Goal: Task Accomplishment & Management: Manage account settings

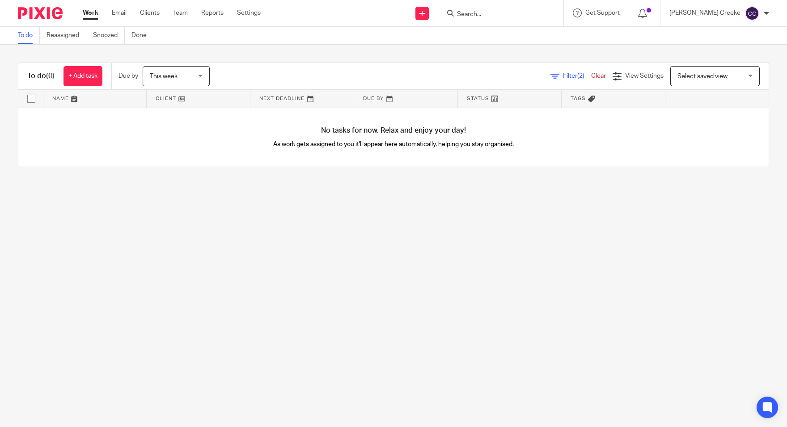
click at [678, 78] on span "Select saved view" at bounding box center [702, 76] width 50 height 6
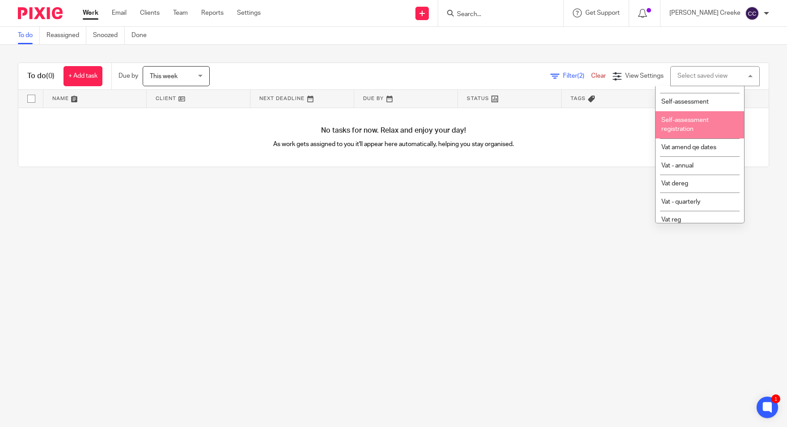
scroll to position [298, 0]
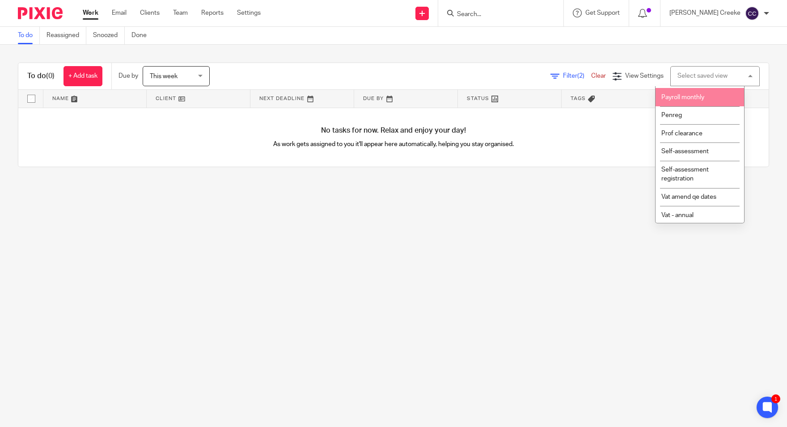
click at [678, 101] on span "Payroll monthly" at bounding box center [682, 97] width 43 height 6
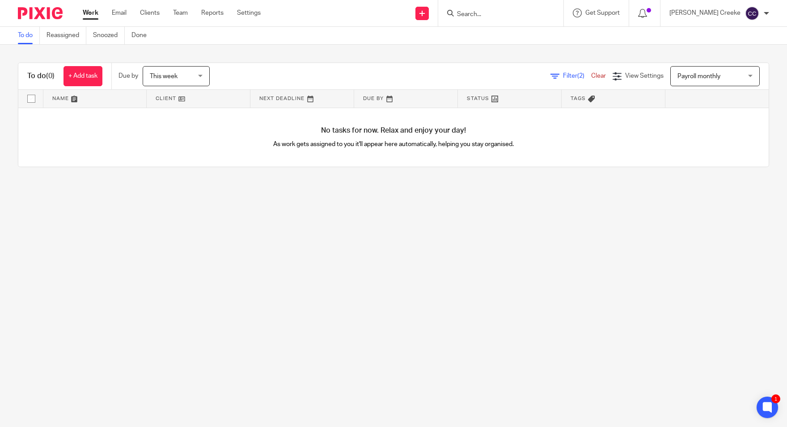
click at [272, 276] on main "To do Reassigned Snoozed Done To do (0) + Add task Due by This week This week T…" at bounding box center [393, 213] width 787 height 427
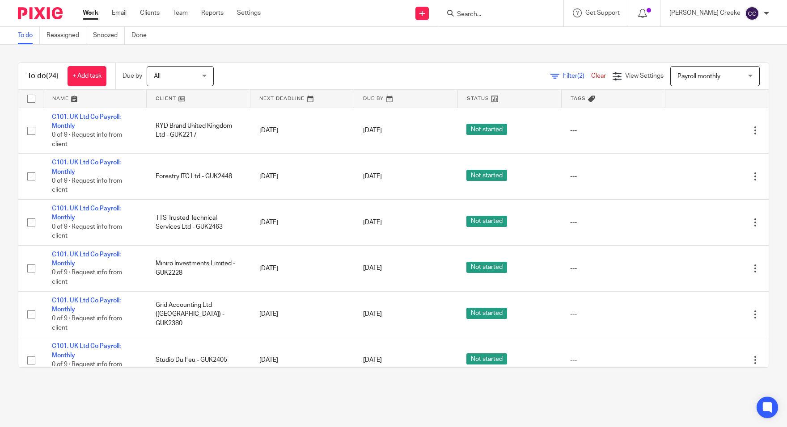
click at [577, 74] on span "(2)" at bounding box center [580, 76] width 7 height 6
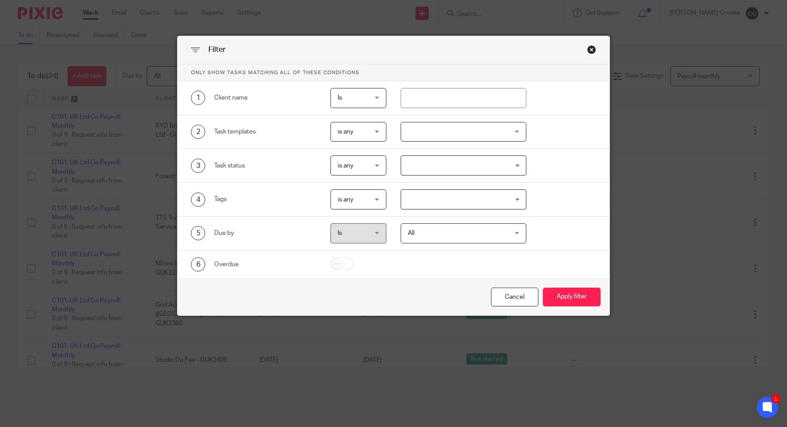
click at [427, 232] on span "All" at bounding box center [455, 233] width 94 height 19
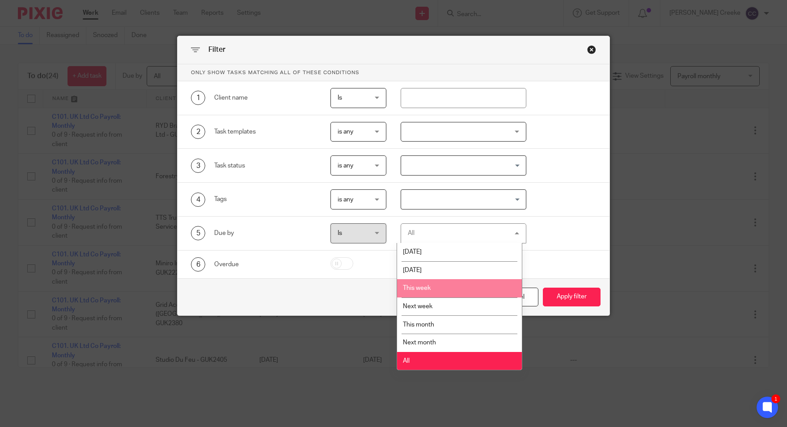
drag, startPoint x: 425, startPoint y: 289, endPoint x: 479, endPoint y: 288, distance: 54.1
click at [426, 289] on span "This week" at bounding box center [417, 288] width 28 height 6
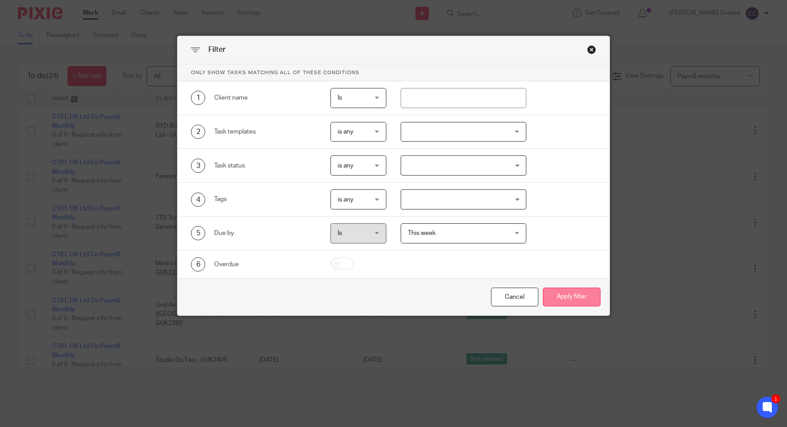
click at [546, 292] on button "Apply filter" at bounding box center [572, 297] width 58 height 19
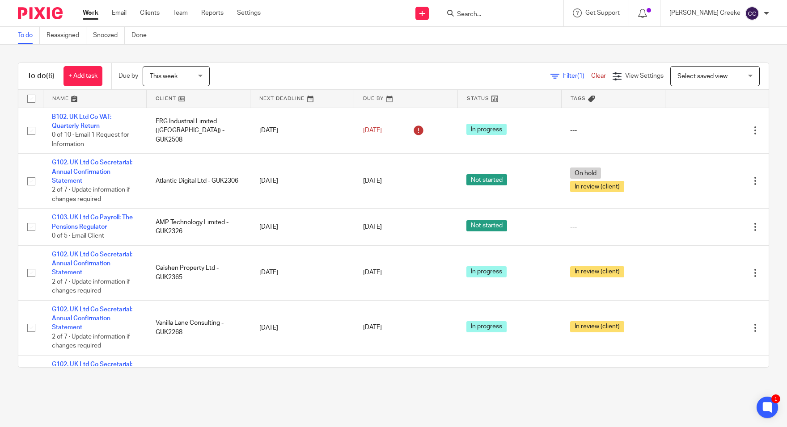
click at [677, 77] on span "Select saved view" at bounding box center [702, 76] width 50 height 6
drag, startPoint x: 562, startPoint y: 75, endPoint x: 551, endPoint y: 82, distance: 13.1
click at [577, 75] on span "(1)" at bounding box center [580, 76] width 7 height 6
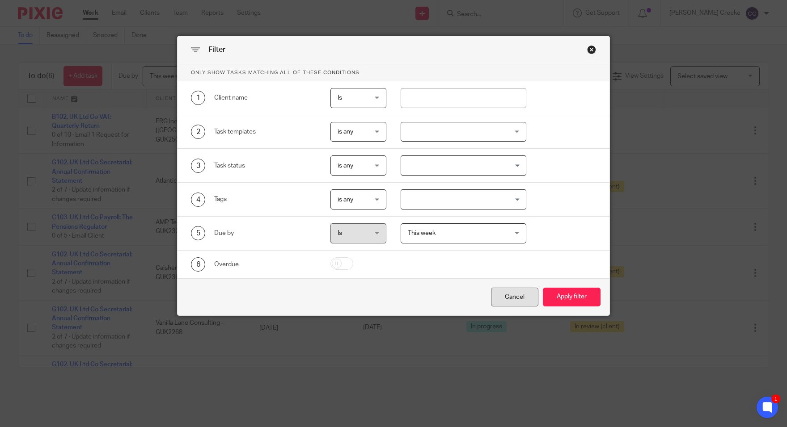
click at [519, 295] on div "Cancel" at bounding box center [514, 297] width 47 height 19
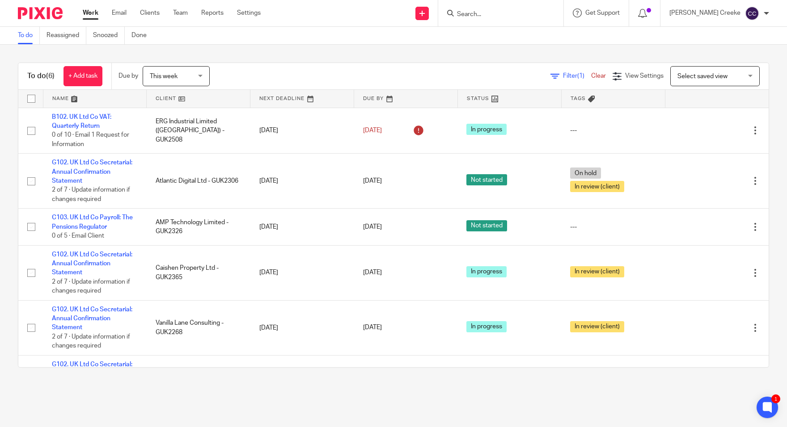
click at [591, 76] on link "Clear" at bounding box center [598, 76] width 15 height 6
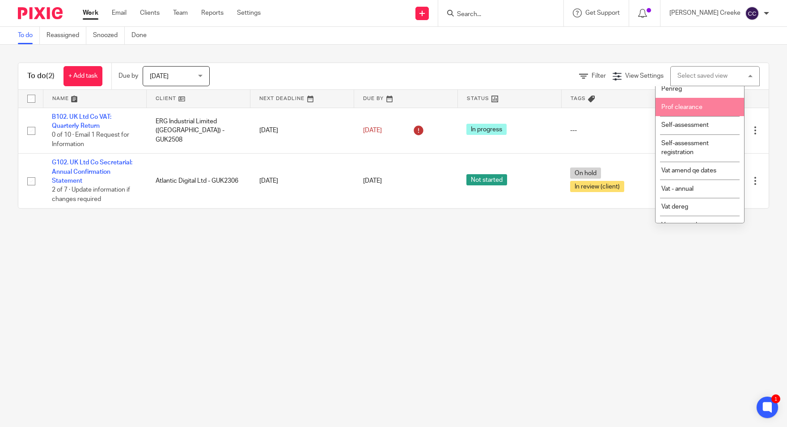
scroll to position [298, 0]
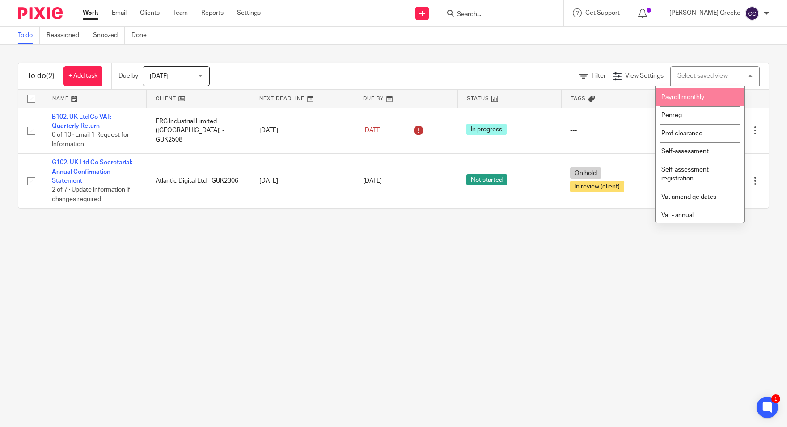
click at [701, 101] on span "Payroll monthly" at bounding box center [682, 97] width 43 height 6
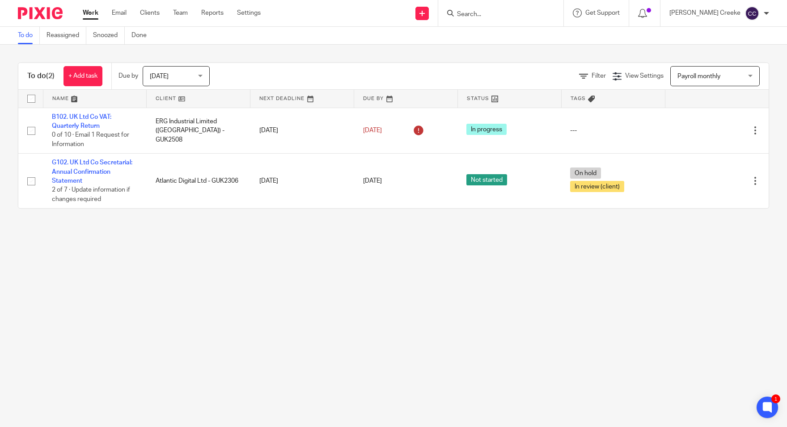
click at [172, 78] on span "[DATE]" at bounding box center [173, 76] width 47 height 19
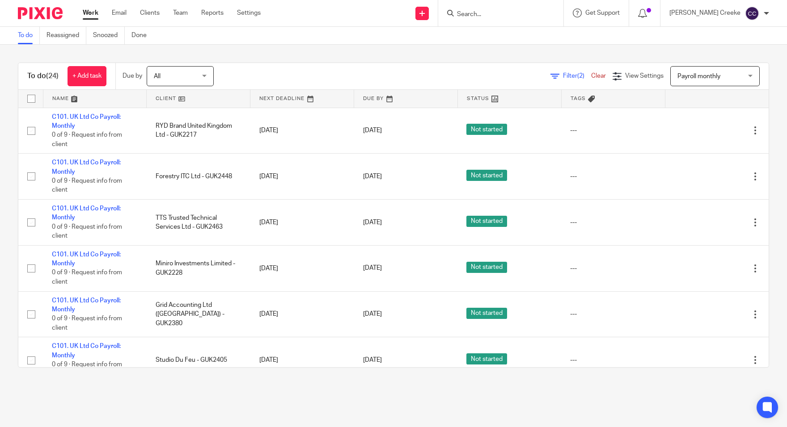
click at [168, 97] on link at bounding box center [198, 99] width 103 height 18
click at [180, 97] on link at bounding box center [198, 99] width 103 height 18
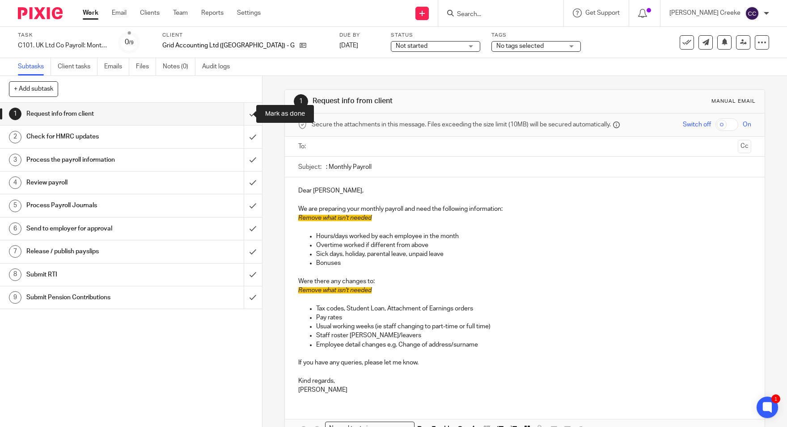
click at [241, 114] on input "submit" at bounding box center [131, 114] width 262 height 22
drag, startPoint x: 240, startPoint y: 137, endPoint x: 241, endPoint y: 148, distance: 11.2
click at [241, 138] on input "submit" at bounding box center [131, 137] width 262 height 22
click at [242, 157] on input "submit" at bounding box center [131, 160] width 262 height 22
drag, startPoint x: 245, startPoint y: 182, endPoint x: 241, endPoint y: 196, distance: 15.2
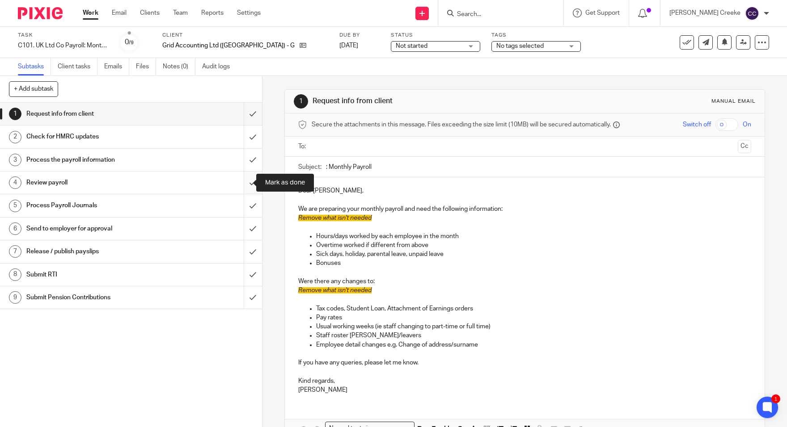
click at [245, 182] on input "submit" at bounding box center [131, 183] width 262 height 22
click at [241, 205] on input "submit" at bounding box center [131, 205] width 262 height 22
click at [242, 224] on input "submit" at bounding box center [131, 229] width 262 height 22
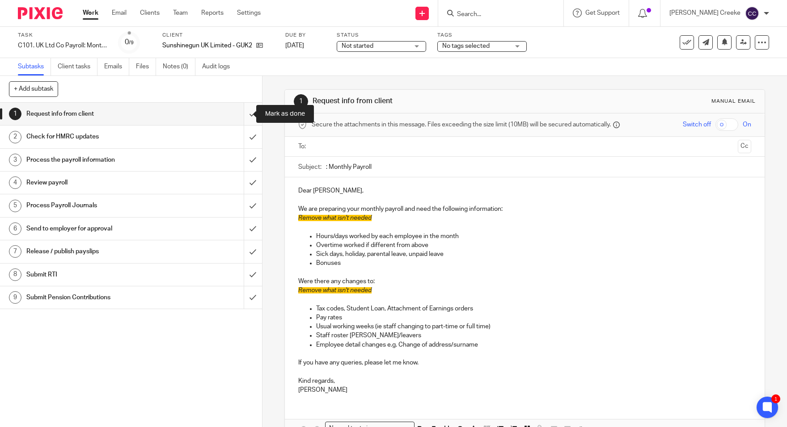
click at [244, 116] on input "submit" at bounding box center [131, 114] width 262 height 22
click at [243, 112] on input "submit" at bounding box center [131, 114] width 262 height 22
drag, startPoint x: 244, startPoint y: 135, endPoint x: 240, endPoint y: 162, distance: 27.1
click at [244, 136] on input "submit" at bounding box center [131, 137] width 262 height 22
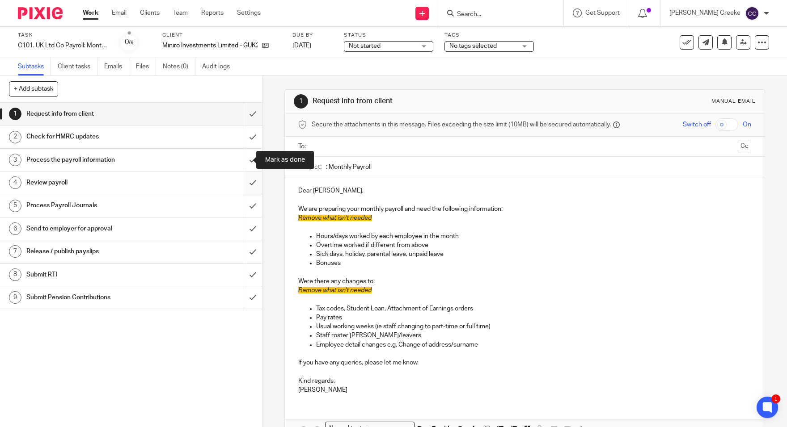
drag, startPoint x: 240, startPoint y: 164, endPoint x: 241, endPoint y: 173, distance: 9.9
click at [240, 165] on input "submit" at bounding box center [131, 160] width 262 height 22
click at [244, 184] on input "submit" at bounding box center [131, 183] width 262 height 22
click at [244, 201] on input "submit" at bounding box center [131, 205] width 262 height 22
click at [236, 228] on input "submit" at bounding box center [131, 229] width 262 height 22
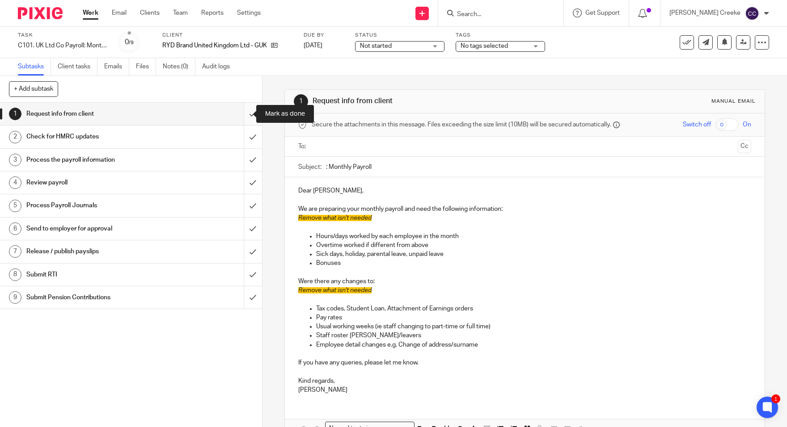
drag, startPoint x: 243, startPoint y: 117, endPoint x: 246, endPoint y: 123, distance: 6.8
click at [244, 117] on input "submit" at bounding box center [131, 114] width 262 height 22
drag, startPoint x: 242, startPoint y: 137, endPoint x: 247, endPoint y: 156, distance: 19.8
click at [242, 138] on input "submit" at bounding box center [131, 137] width 262 height 22
drag, startPoint x: 241, startPoint y: 158, endPoint x: 240, endPoint y: 175, distance: 17.0
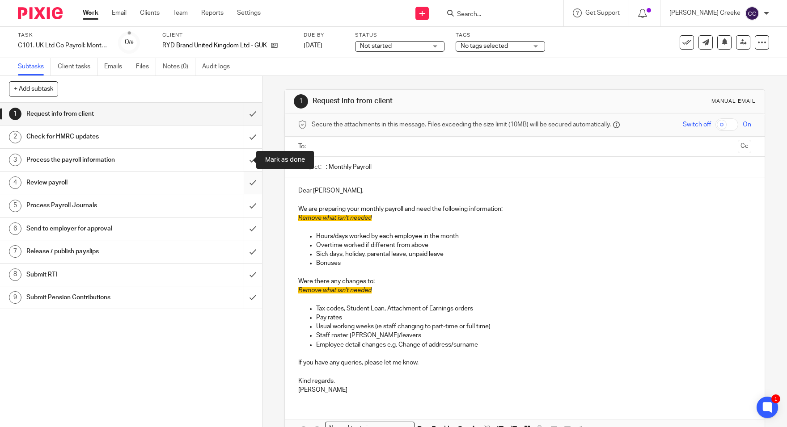
click at [240, 158] on input "submit" at bounding box center [131, 160] width 262 height 22
drag, startPoint x: 241, startPoint y: 180, endPoint x: 242, endPoint y: 200, distance: 19.7
click at [241, 182] on input "submit" at bounding box center [131, 183] width 262 height 22
click at [243, 204] on input "submit" at bounding box center [131, 205] width 262 height 22
click at [248, 226] on input "submit" at bounding box center [131, 229] width 262 height 22
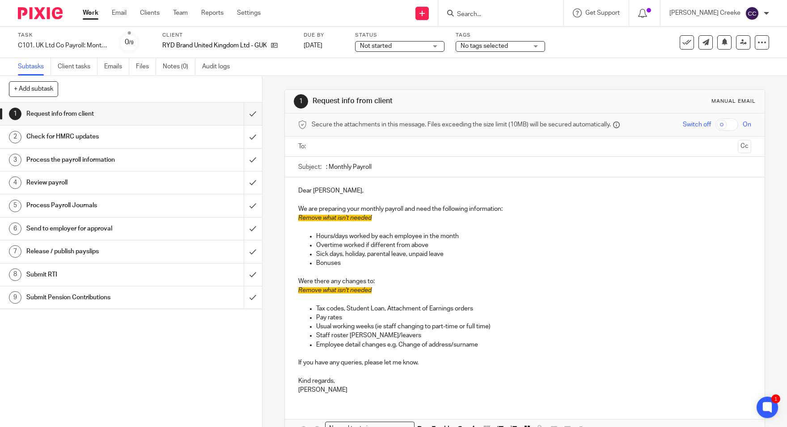
click at [402, 45] on span "Not started" at bounding box center [393, 46] width 67 height 9
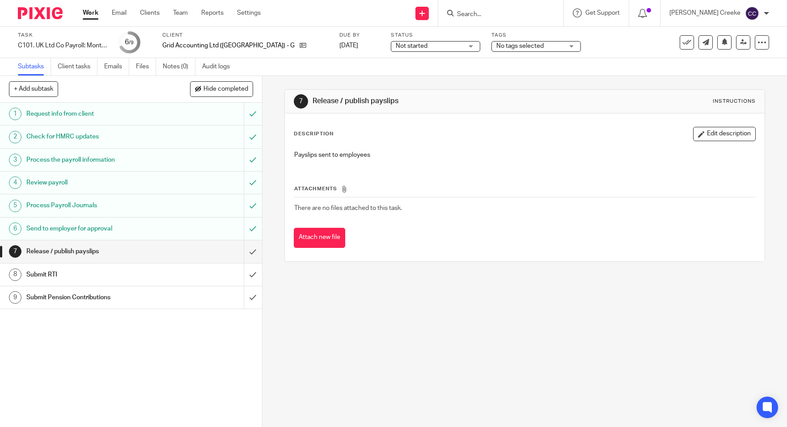
click at [396, 44] on span "Not started" at bounding box center [429, 46] width 67 height 9
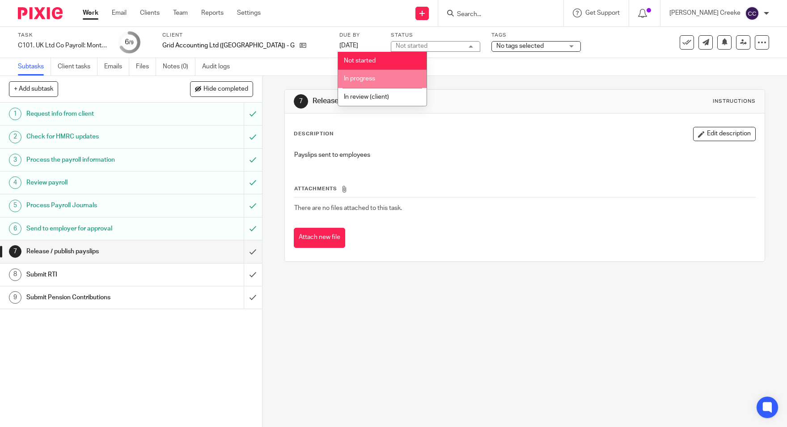
click at [368, 76] on span "In progress" at bounding box center [359, 79] width 31 height 6
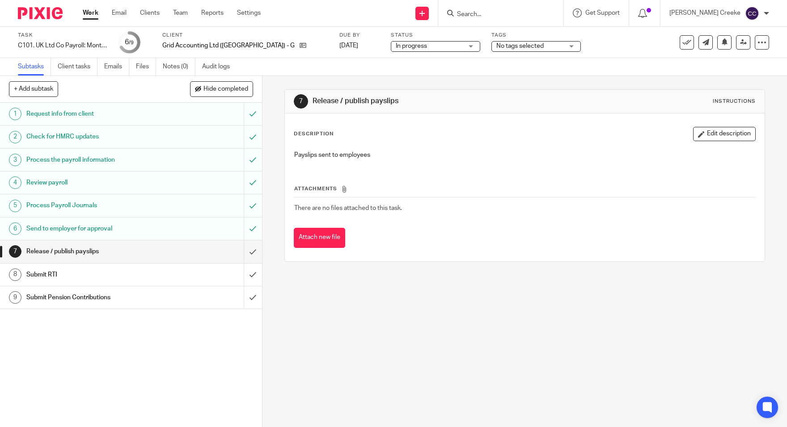
click at [496, 47] on span "No tags selected" at bounding box center [519, 46] width 47 height 6
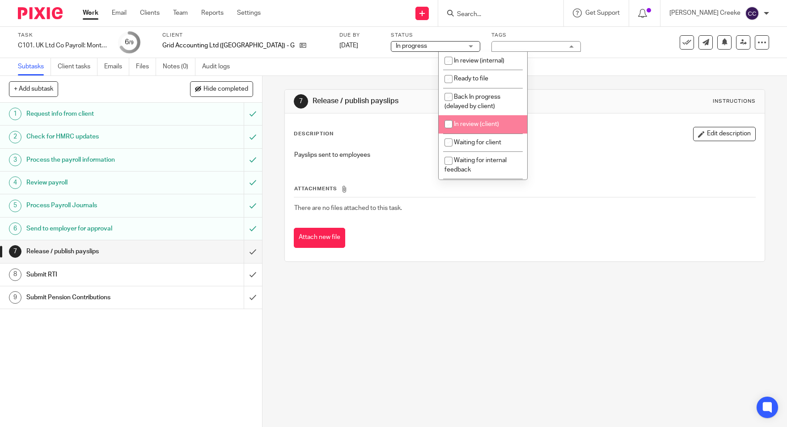
click at [482, 125] on span "In review (client)" at bounding box center [476, 124] width 45 height 6
checkbox input "true"
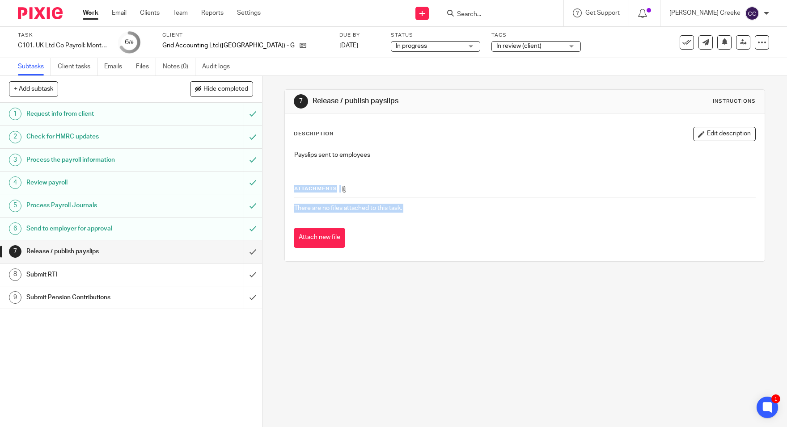
drag, startPoint x: 498, startPoint y: 359, endPoint x: 497, endPoint y: 350, distance: 8.5
click at [497, 353] on div "7 Release / publish payslips Instructions Description Edit description Payslips…" at bounding box center [524, 251] width 524 height 351
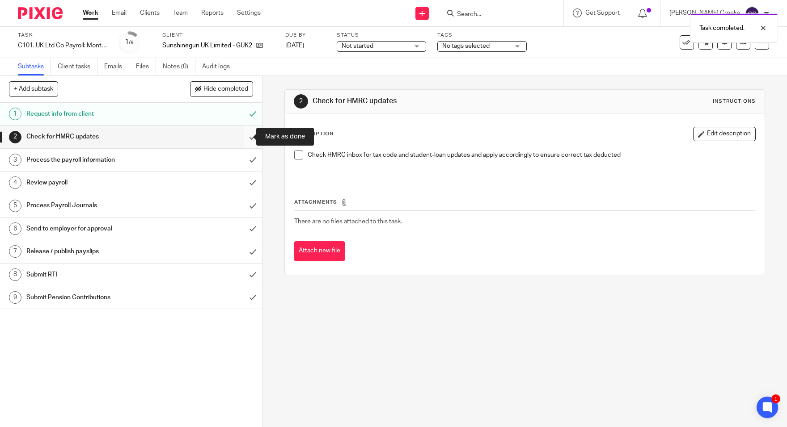
click at [247, 140] on input "submit" at bounding box center [131, 137] width 262 height 22
click at [243, 163] on input "submit" at bounding box center [131, 160] width 262 height 22
drag, startPoint x: 243, startPoint y: 182, endPoint x: 243, endPoint y: 192, distance: 10.7
click at [243, 182] on input "submit" at bounding box center [131, 183] width 262 height 22
click at [243, 200] on input "submit" at bounding box center [131, 205] width 262 height 22
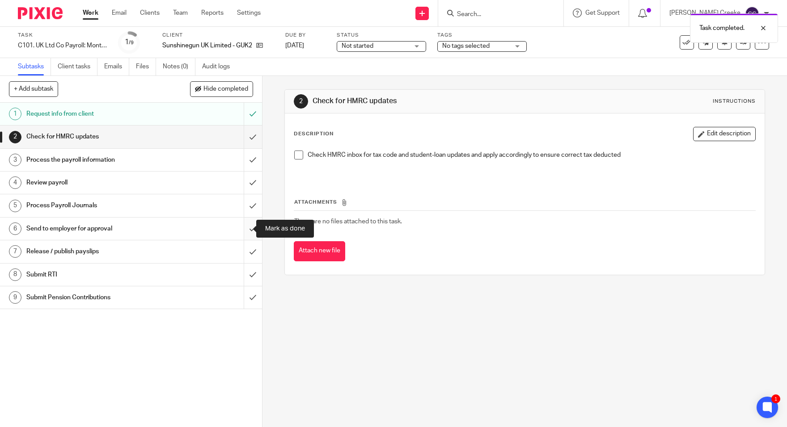
click at [243, 227] on input "submit" at bounding box center [131, 229] width 262 height 22
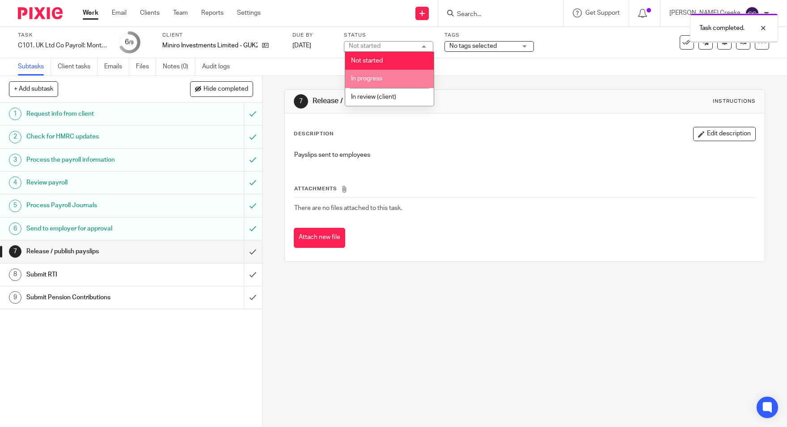
drag, startPoint x: 373, startPoint y: 78, endPoint x: 444, endPoint y: 57, distance: 73.8
click at [375, 78] on span "In progress" at bounding box center [366, 79] width 31 height 6
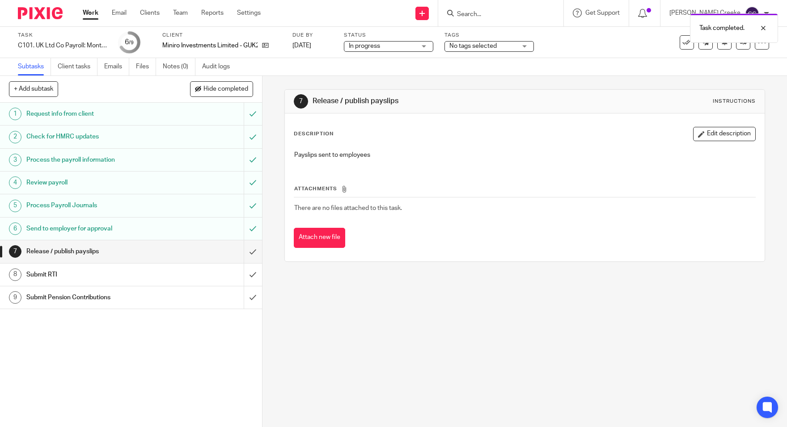
click at [471, 50] on span "No tags selected" at bounding box center [482, 46] width 67 height 9
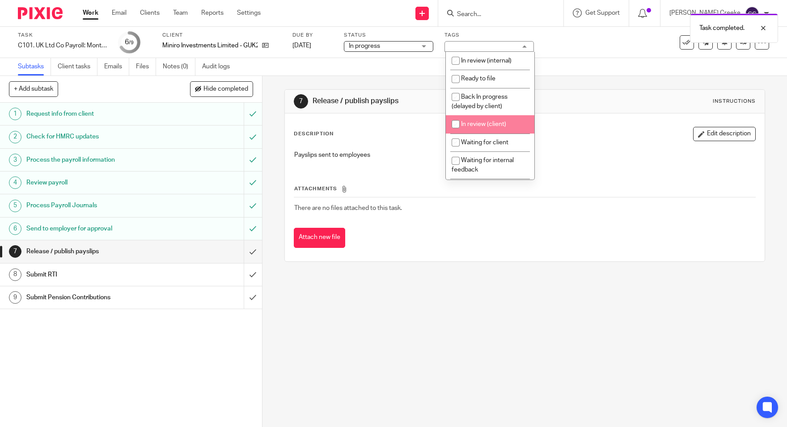
click at [477, 124] on span "In review (client)" at bounding box center [483, 124] width 45 height 6
checkbox input "true"
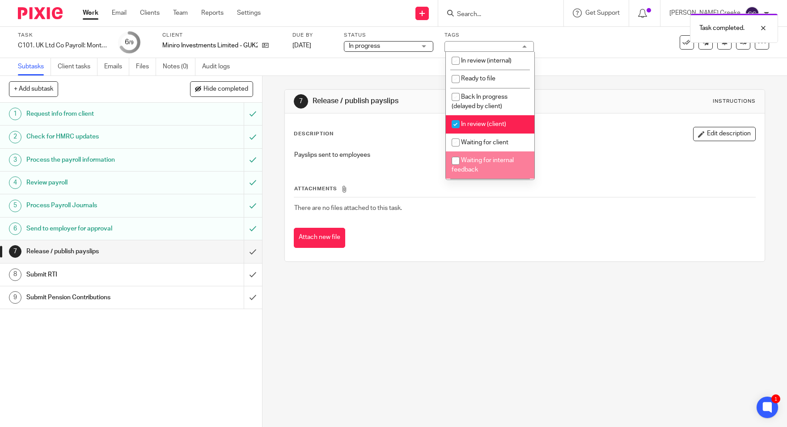
click at [466, 304] on div "7 Release / publish payslips Instructions Description Edit description Payslips…" at bounding box center [524, 251] width 524 height 351
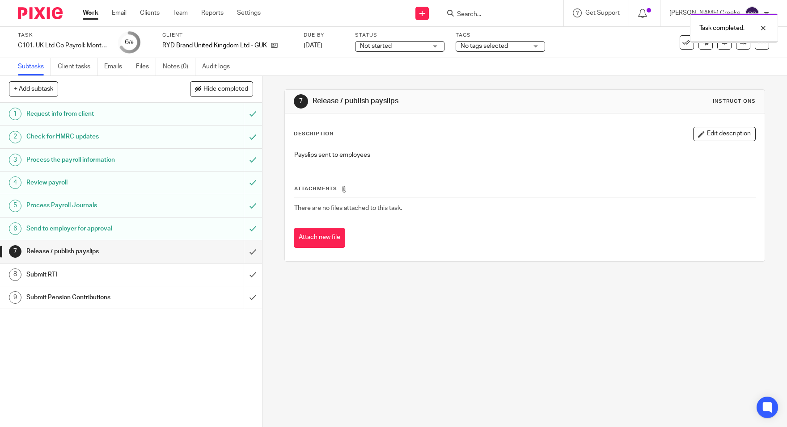
click at [397, 44] on span "Not started" at bounding box center [393, 46] width 67 height 9
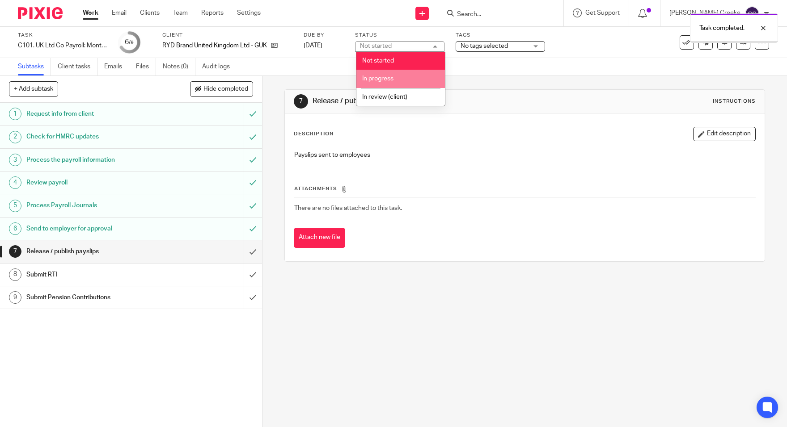
drag, startPoint x: 388, startPoint y: 83, endPoint x: 395, endPoint y: 80, distance: 7.8
click at [389, 81] on li "In progress" at bounding box center [400, 79] width 89 height 18
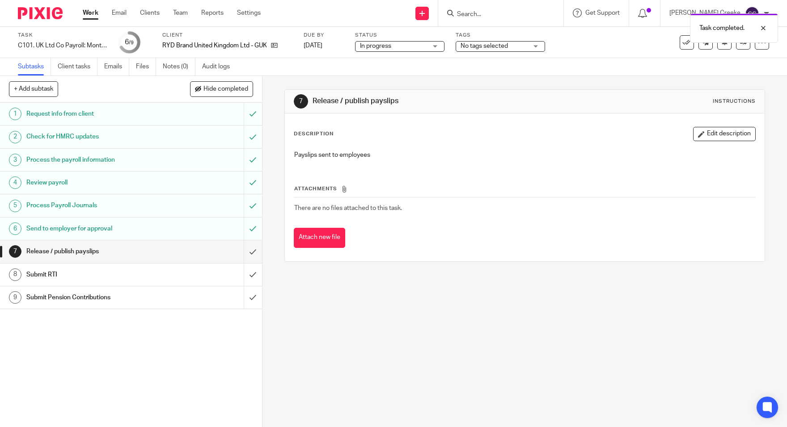
click at [478, 49] on span "No tags selected" at bounding box center [494, 46] width 67 height 9
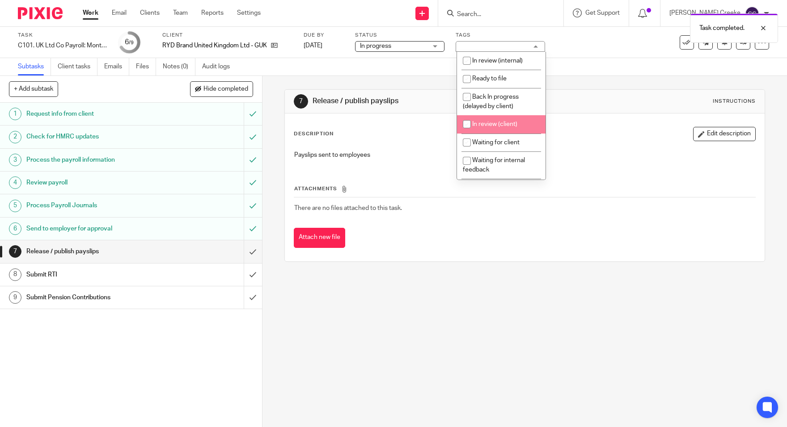
click at [481, 129] on li "In review (client)" at bounding box center [501, 124] width 89 height 18
checkbox input "true"
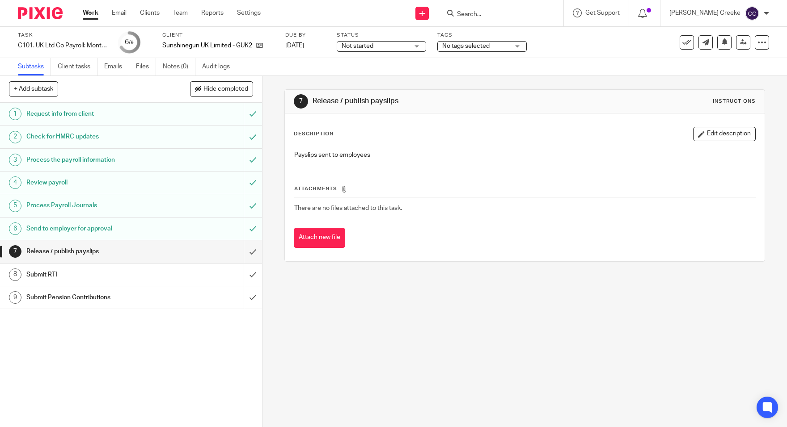
drag, startPoint x: 0, startPoint y: 0, endPoint x: 379, endPoint y: 47, distance: 381.7
click at [377, 47] on span "Not started" at bounding box center [375, 46] width 67 height 9
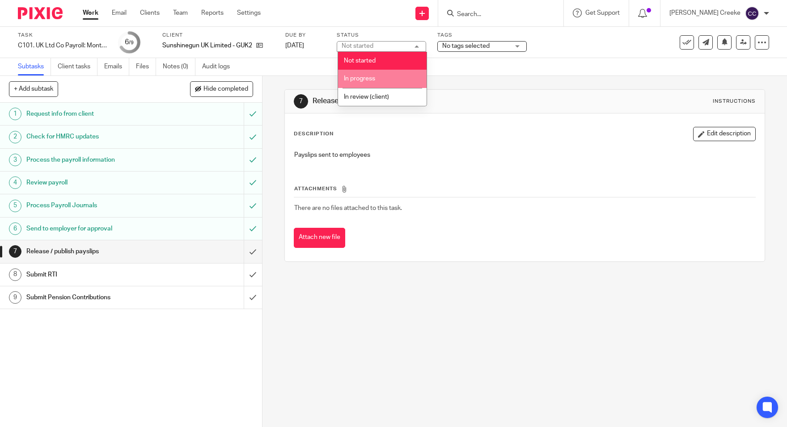
drag, startPoint x: 367, startPoint y: 76, endPoint x: 389, endPoint y: 67, distance: 23.5
click at [368, 75] on li "In progress" at bounding box center [382, 79] width 89 height 18
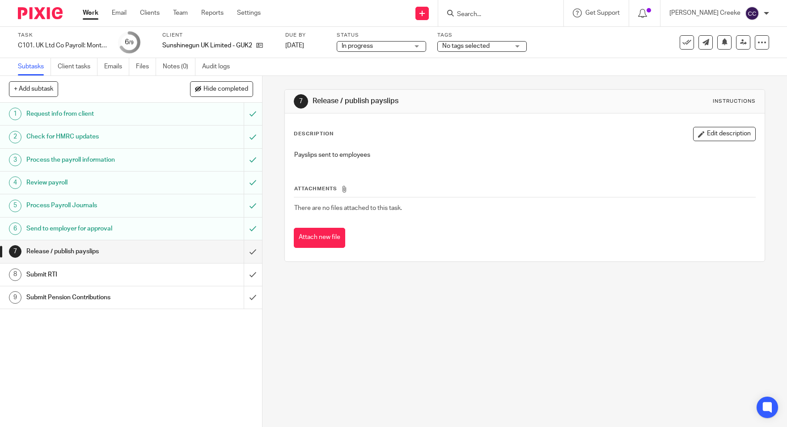
click at [448, 49] on span "No tags selected" at bounding box center [475, 46] width 67 height 9
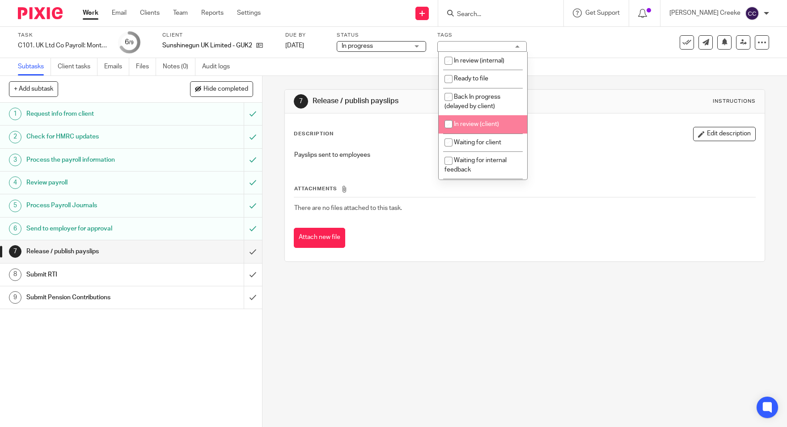
click at [471, 123] on span "In review (client)" at bounding box center [476, 124] width 45 height 6
checkbox input "true"
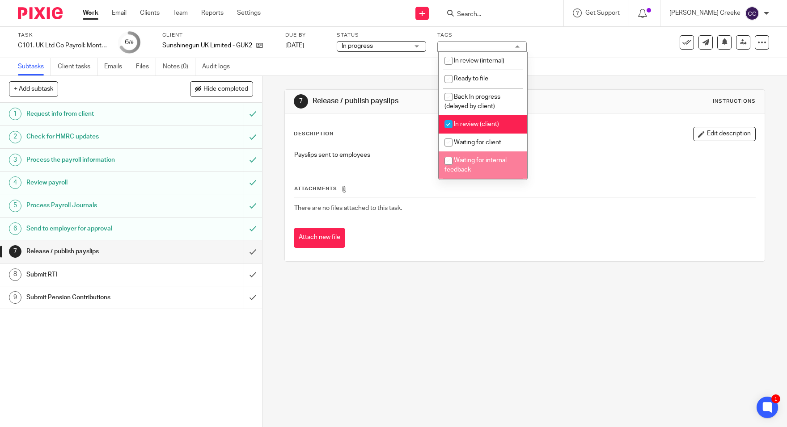
drag, startPoint x: 501, startPoint y: 341, endPoint x: 513, endPoint y: 177, distance: 164.5
click at [501, 332] on div "7 Release / publish payslips Instructions Description Edit description Payslips…" at bounding box center [524, 251] width 524 height 351
